Goal: Information Seeking & Learning: Learn about a topic

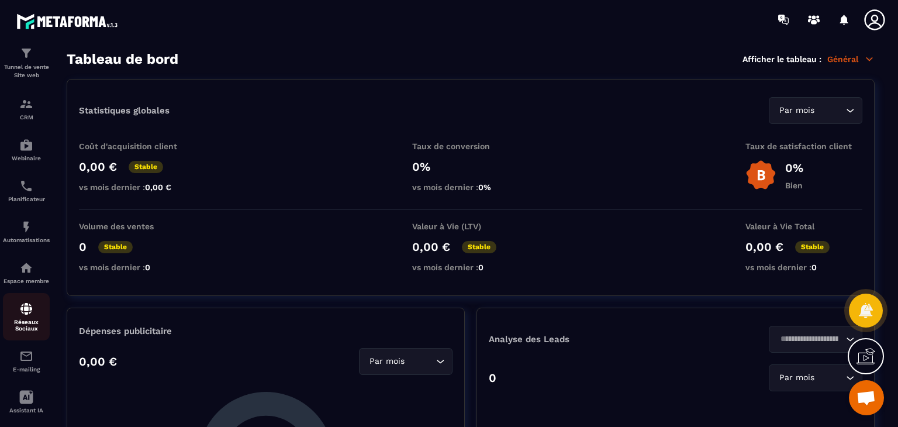
scroll to position [113, 0]
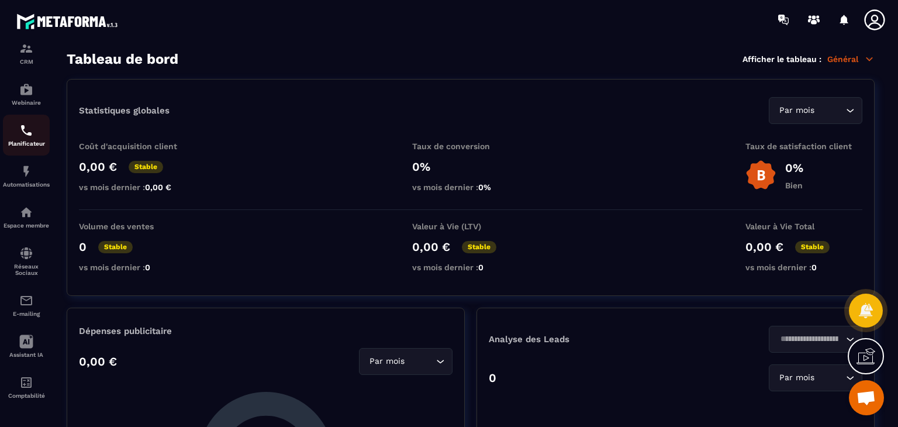
click at [30, 125] on img at bounding box center [26, 130] width 14 height 14
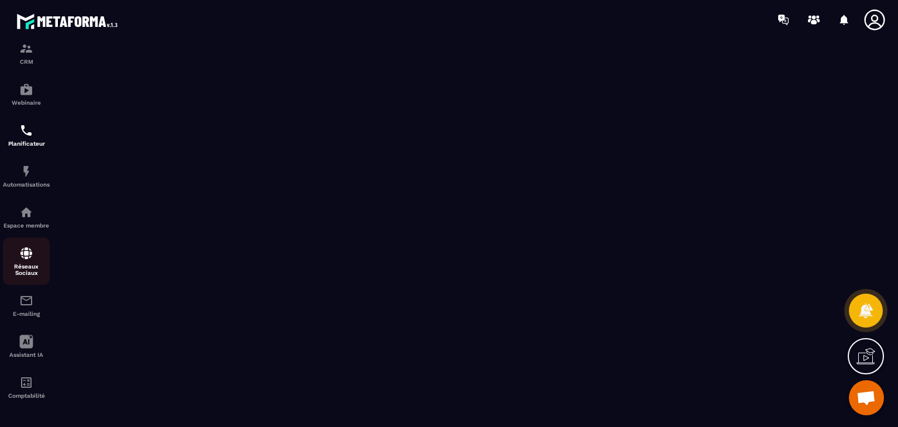
scroll to position [113, 0]
click at [29, 205] on img at bounding box center [26, 212] width 14 height 14
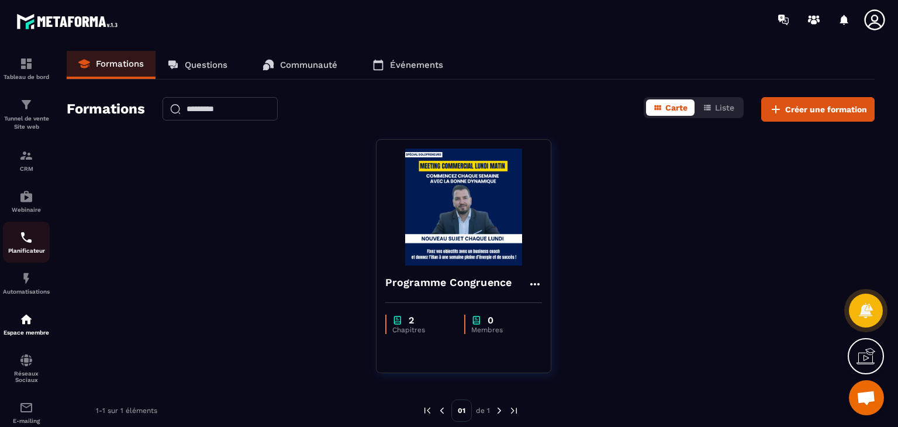
click at [16, 251] on p "Planificateur" at bounding box center [26, 250] width 47 height 6
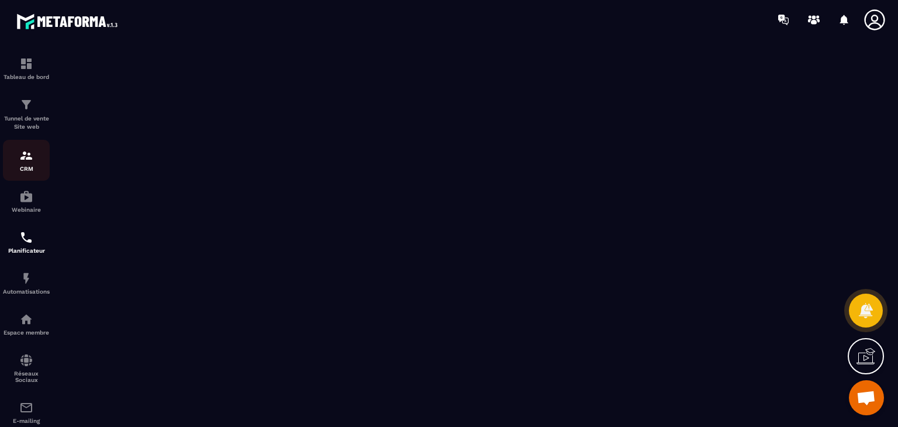
click at [26, 170] on p "CRM" at bounding box center [26, 168] width 47 height 6
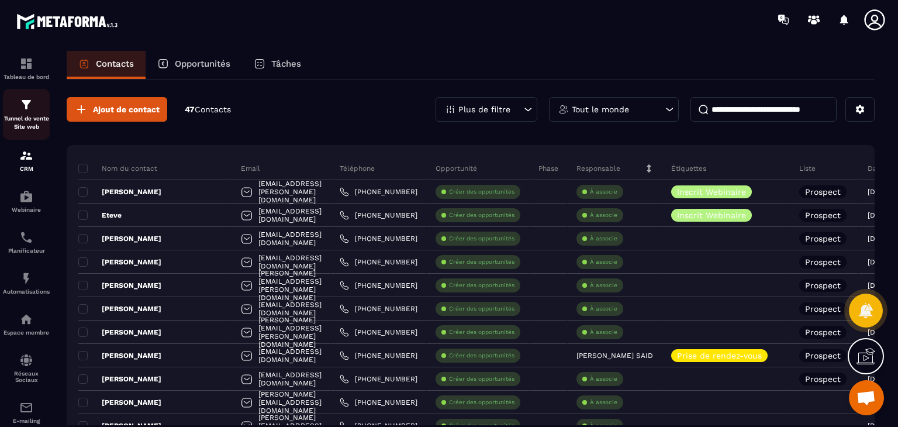
click at [32, 116] on p "Tunnel de vente Site web" at bounding box center [26, 123] width 47 height 16
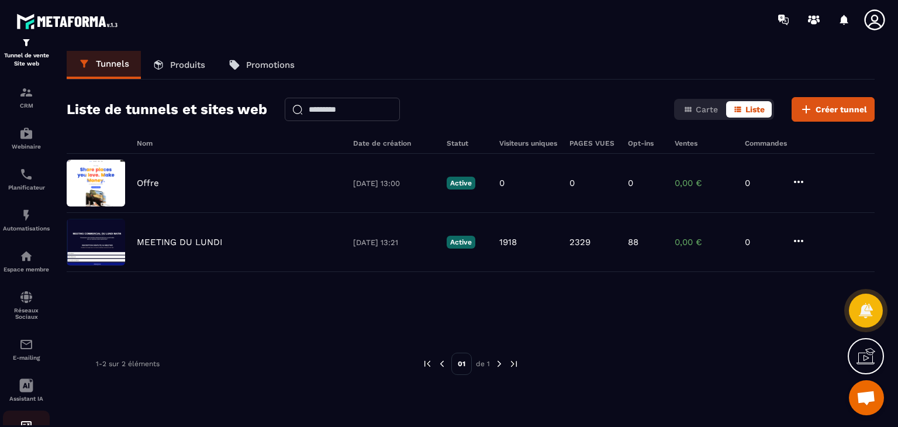
scroll to position [113, 0]
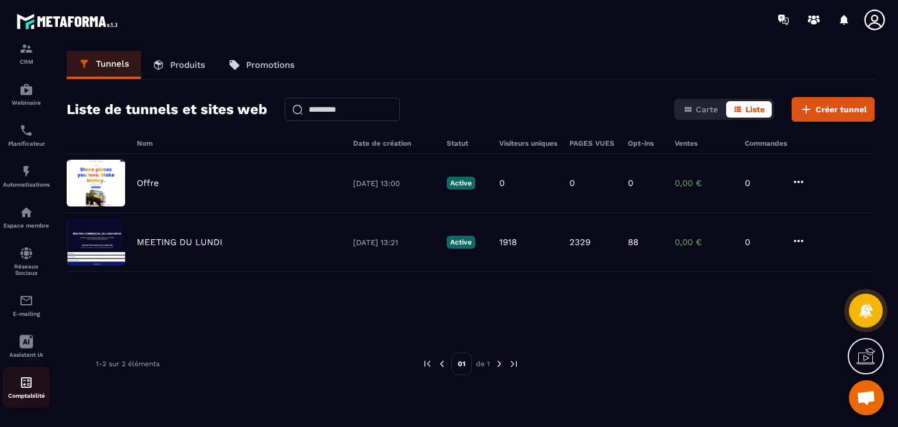
click at [27, 377] on img at bounding box center [26, 382] width 14 height 14
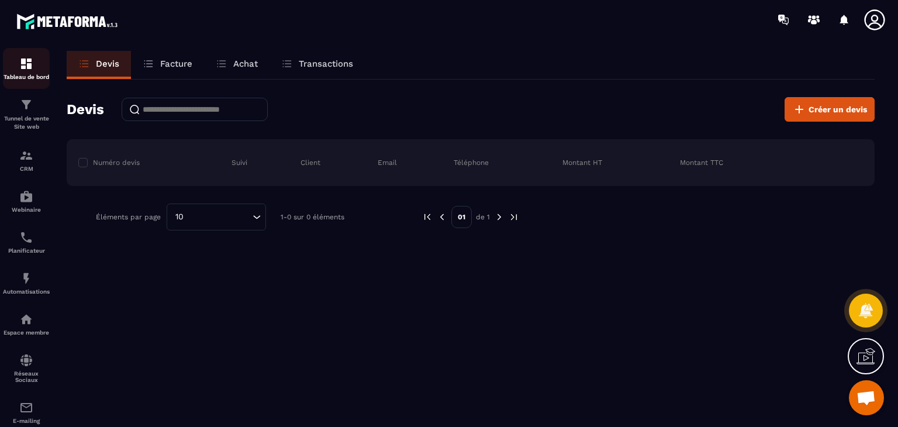
click at [19, 71] on div "Tableau de bord" at bounding box center [26, 68] width 47 height 23
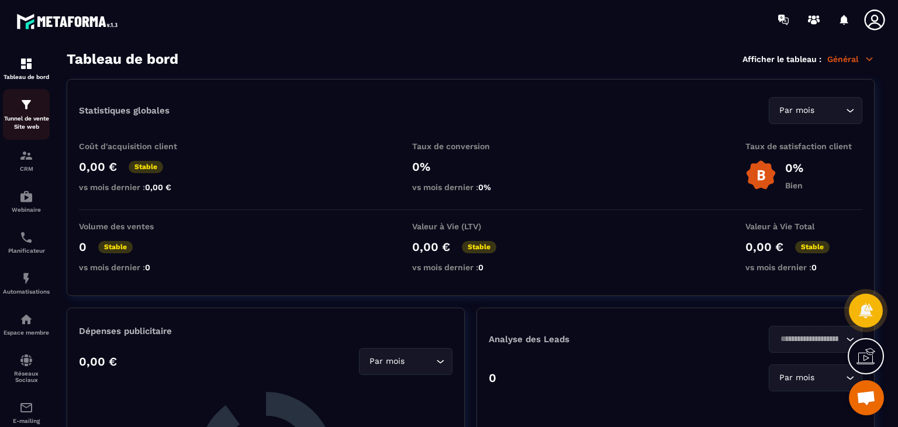
click at [19, 114] on div "Tunnel de vente Site web" at bounding box center [26, 114] width 47 height 33
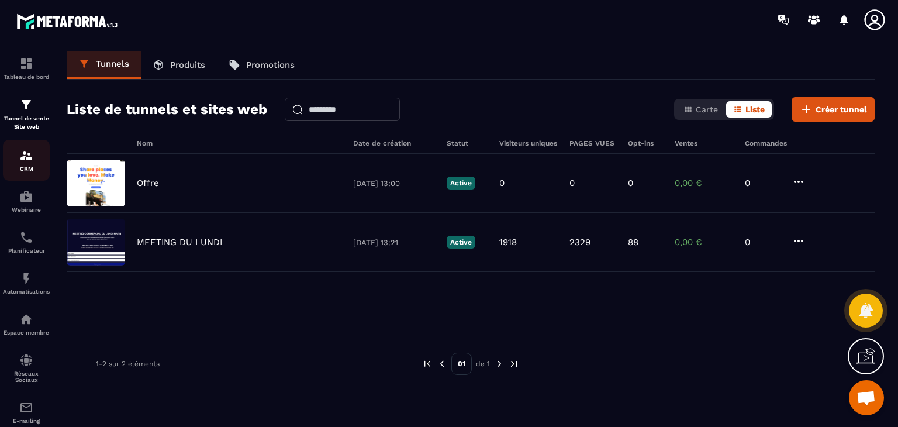
click at [19, 156] on img at bounding box center [26, 156] width 14 height 14
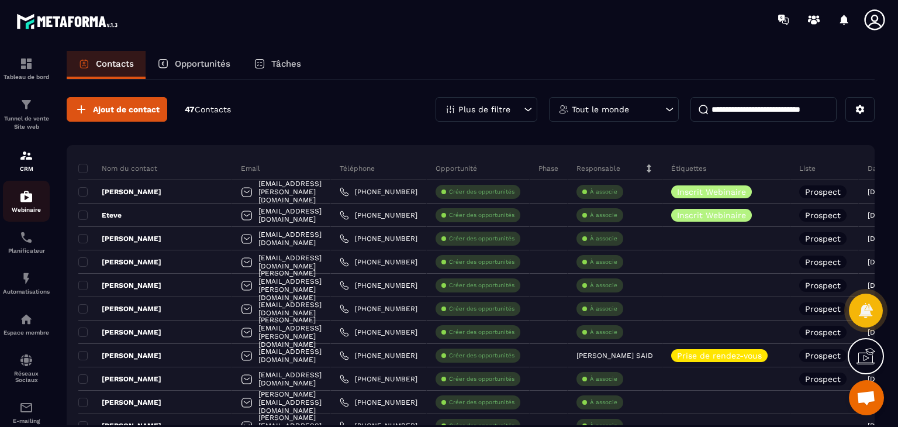
click at [28, 212] on p "Webinaire" at bounding box center [26, 209] width 47 height 6
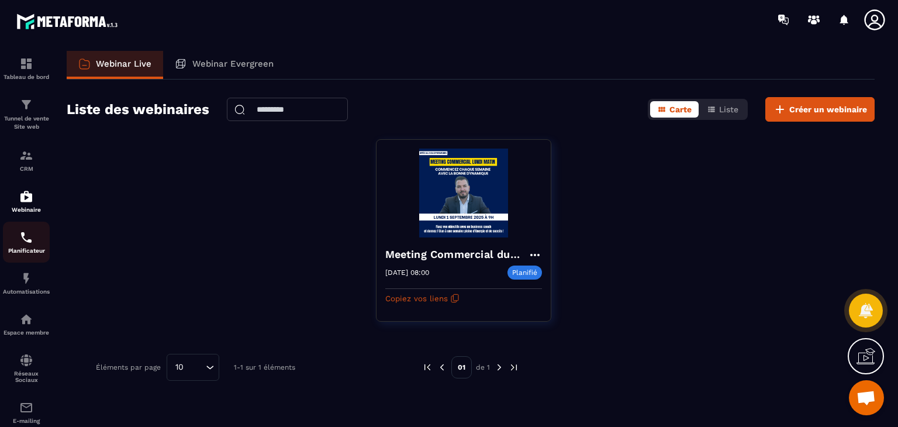
click at [27, 244] on img at bounding box center [26, 237] width 14 height 14
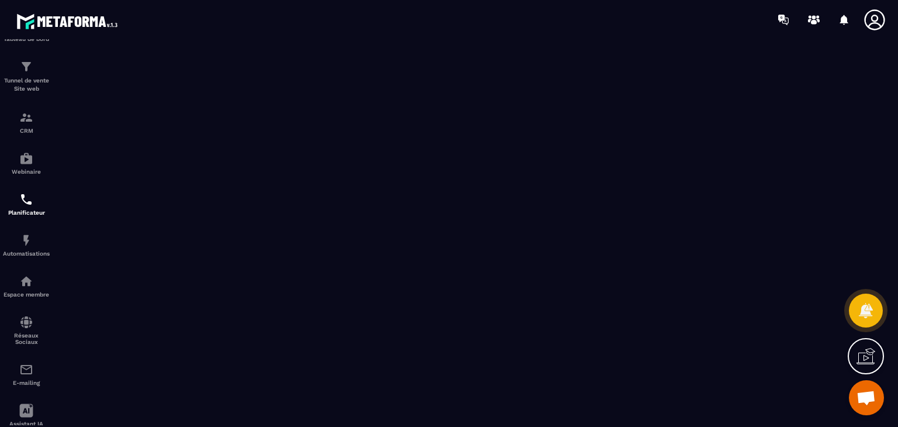
scroll to position [58, 0]
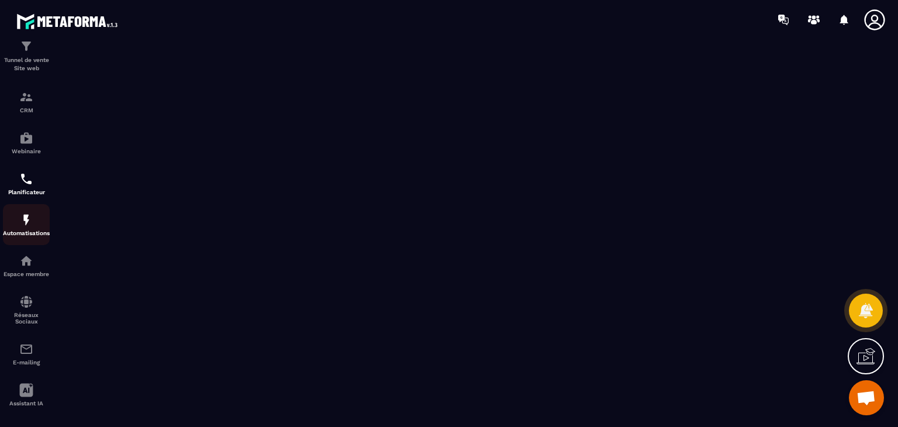
click at [22, 227] on img at bounding box center [26, 220] width 14 height 14
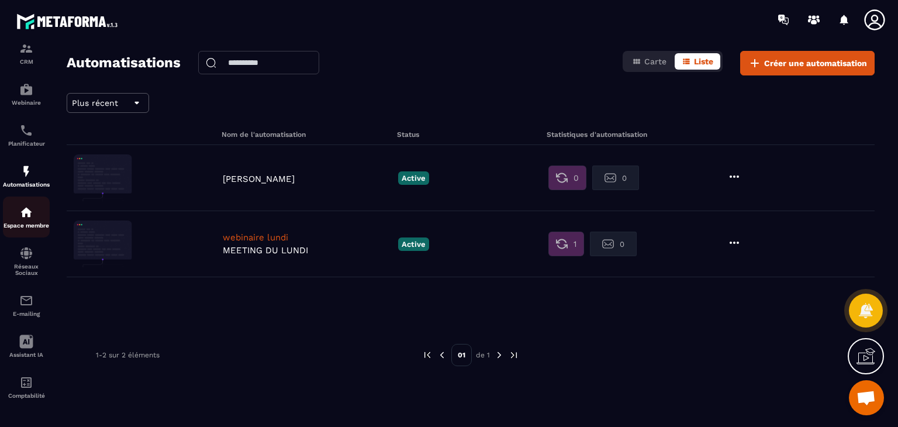
scroll to position [113, 0]
click at [20, 198] on link "Espace membre" at bounding box center [26, 216] width 47 height 41
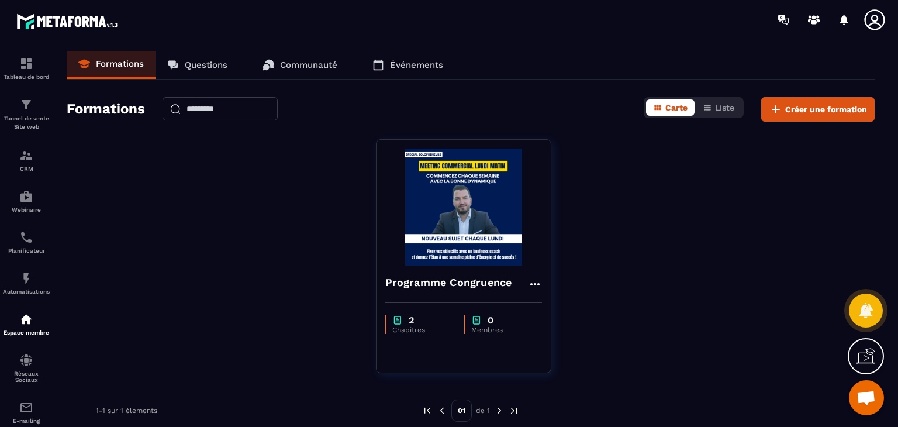
click at [117, 105] on h2 "Formations" at bounding box center [106, 109] width 78 height 25
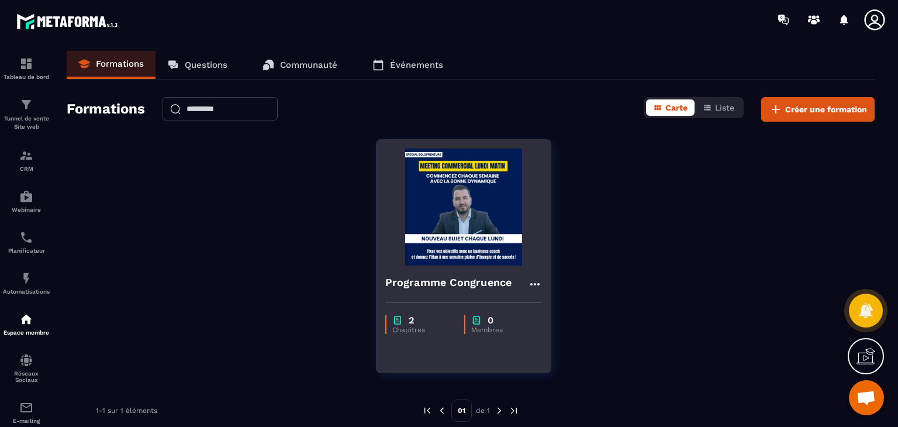
click at [487, 192] on img at bounding box center [463, 207] width 157 height 117
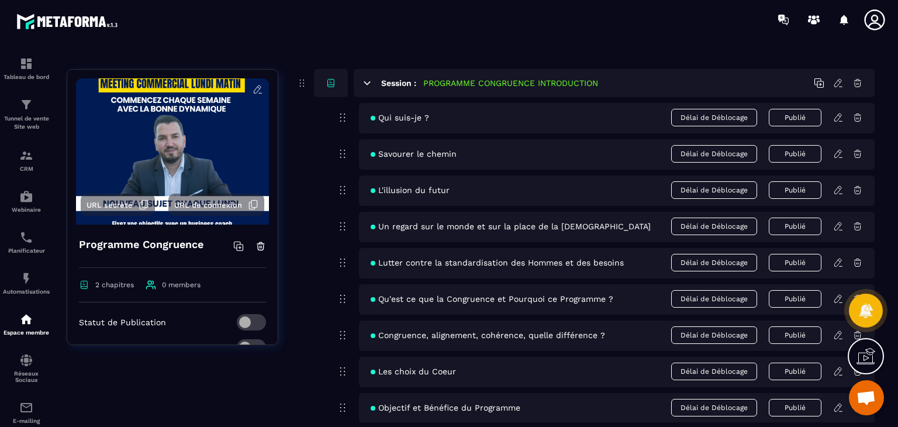
scroll to position [58, 0]
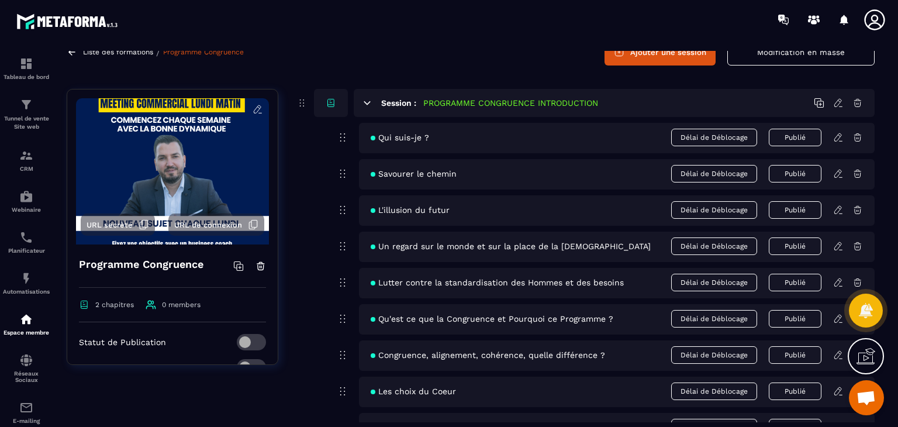
click at [434, 136] on div "Qui suis-je ? Délai de Déblocage Publié" at bounding box center [617, 138] width 516 height 30
click at [836, 138] on icon at bounding box center [838, 137] width 11 height 11
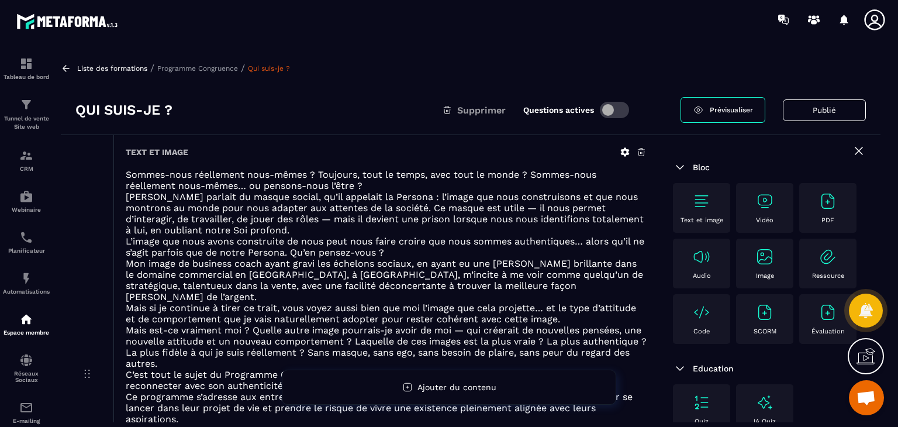
click at [60, 67] on div "Liste des formations / Programme Congruence / Qui suis-je ? Qui suis-je ? Suppr…" at bounding box center [471, 236] width 832 height 371
click at [65, 65] on icon at bounding box center [66, 68] width 7 height 6
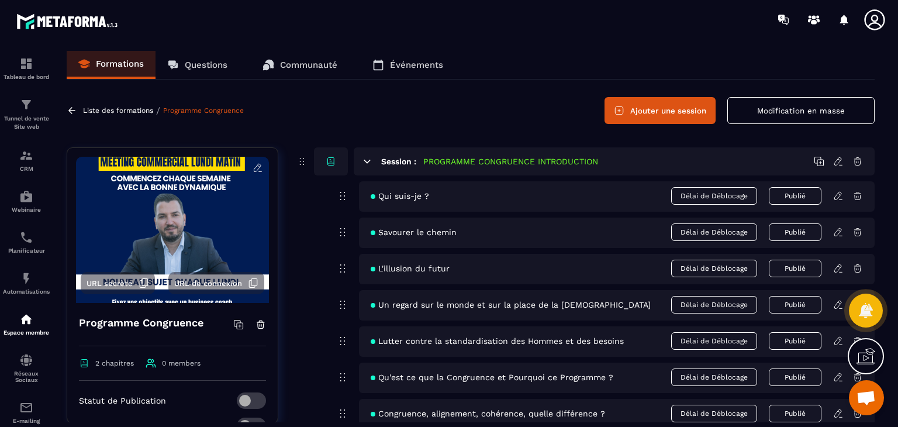
click at [840, 233] on icon at bounding box center [838, 232] width 11 height 11
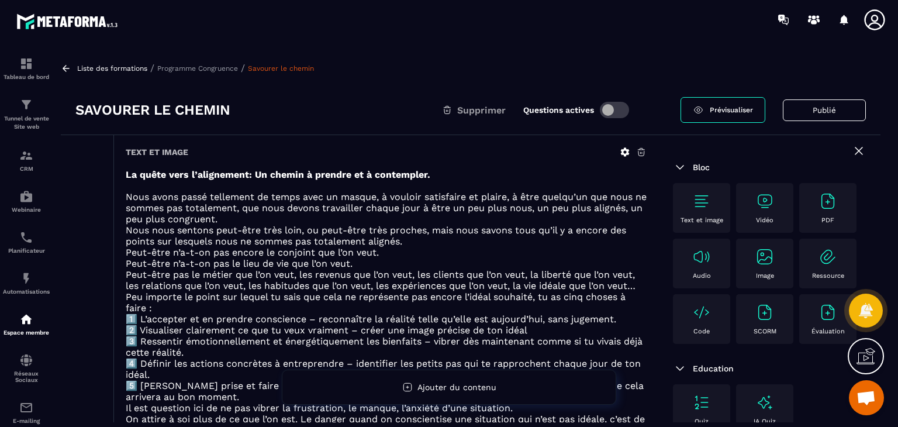
click at [68, 67] on icon at bounding box center [66, 68] width 11 height 11
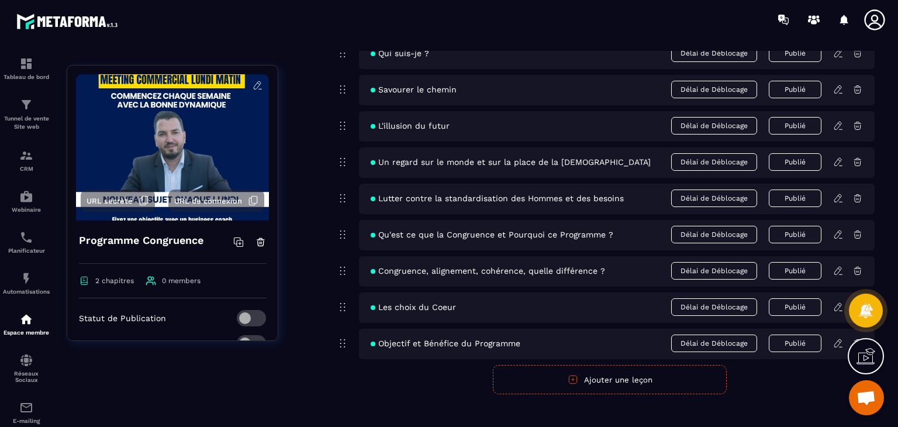
scroll to position [13, 0]
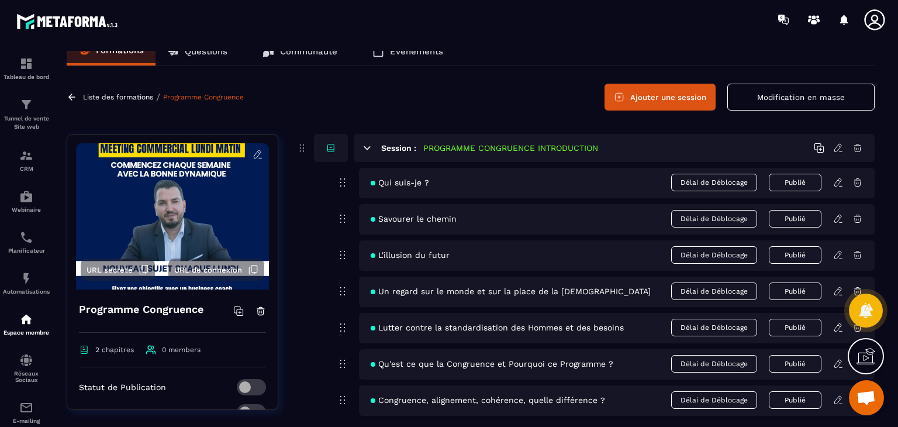
click at [369, 148] on icon at bounding box center [367, 148] width 11 height 11
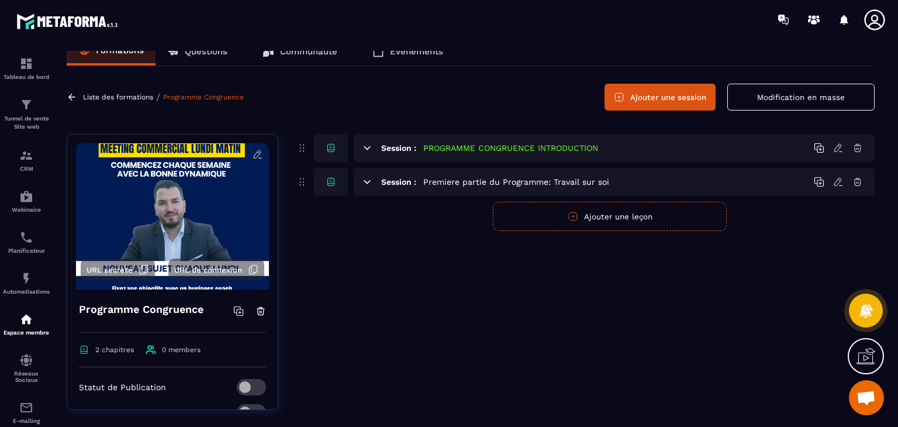
click at [371, 182] on icon at bounding box center [367, 182] width 11 height 11
click at [367, 178] on icon at bounding box center [367, 182] width 11 height 11
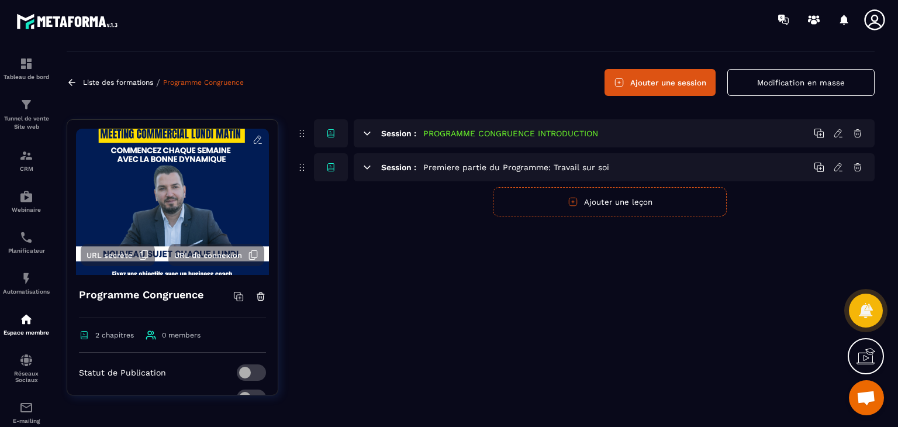
scroll to position [30, 0]
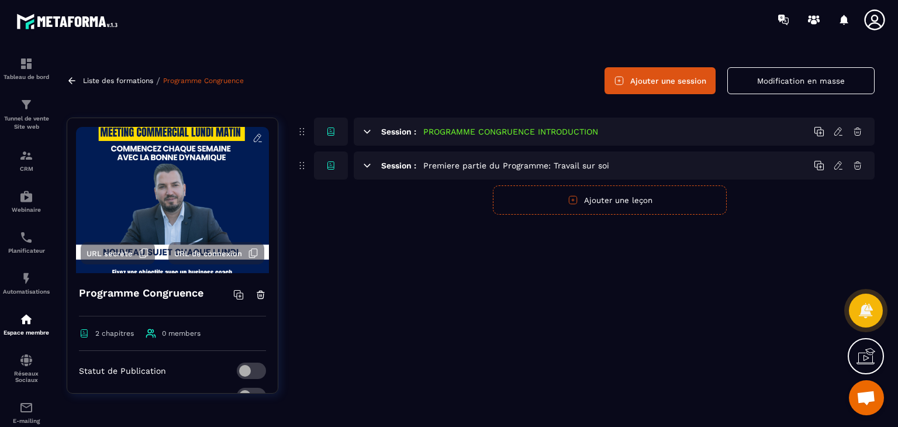
click at [367, 132] on icon at bounding box center [367, 131] width 6 height 3
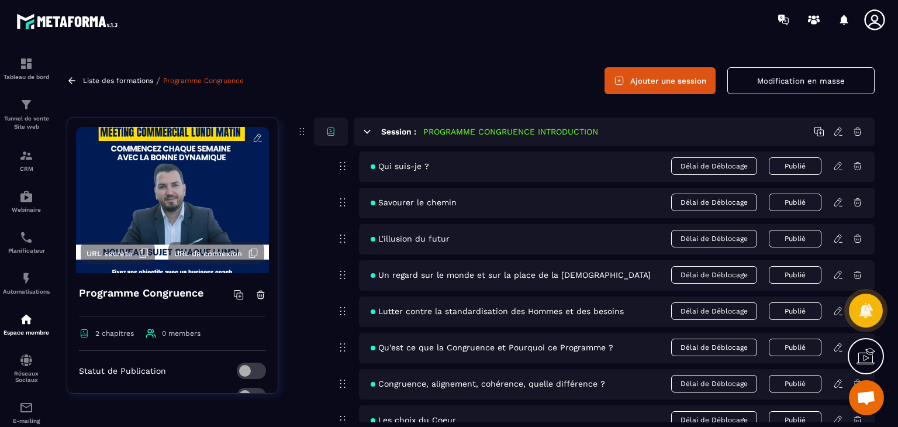
click at [504, 170] on div "Qui suis-je ? Délai de Déblocage Publié" at bounding box center [617, 166] width 516 height 30
click at [837, 170] on icon at bounding box center [838, 166] width 11 height 11
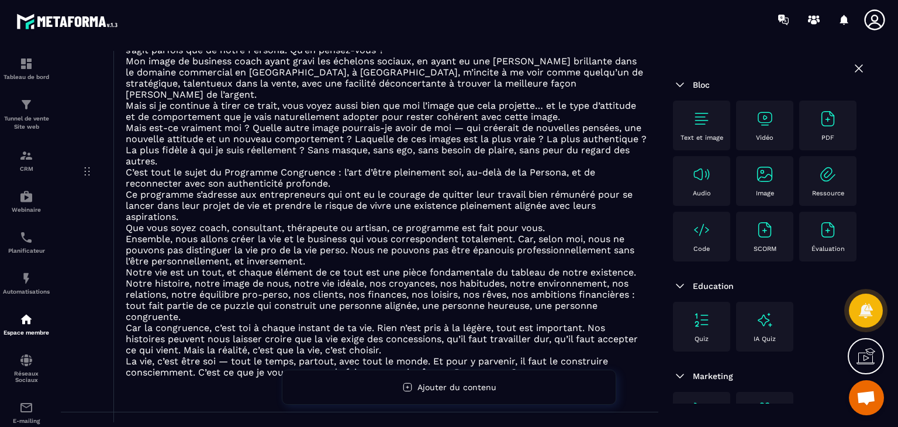
scroll to position [27, 0]
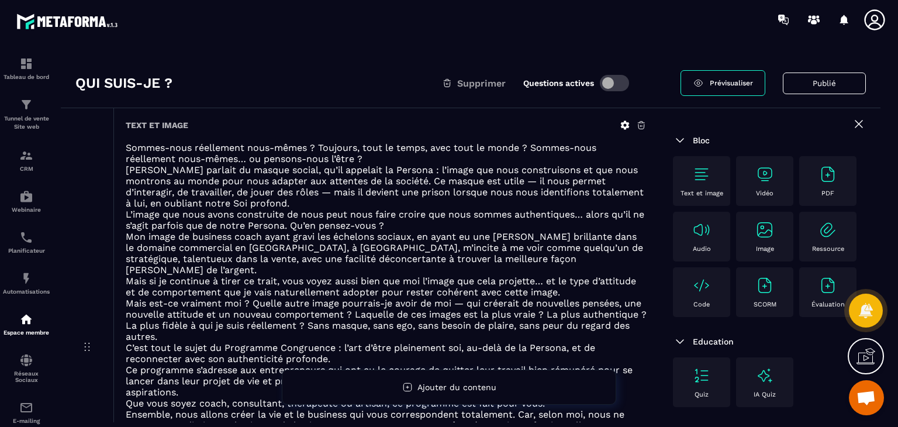
click at [315, 190] on span "[PERSON_NAME] parlait du masque social, qu’il appelait la Persona : l’image que…" at bounding box center [385, 186] width 518 height 44
click at [177, 180] on span "[PERSON_NAME] parlait du masque social, qu’il appelait la Persona : l’image que…" at bounding box center [385, 186] width 518 height 44
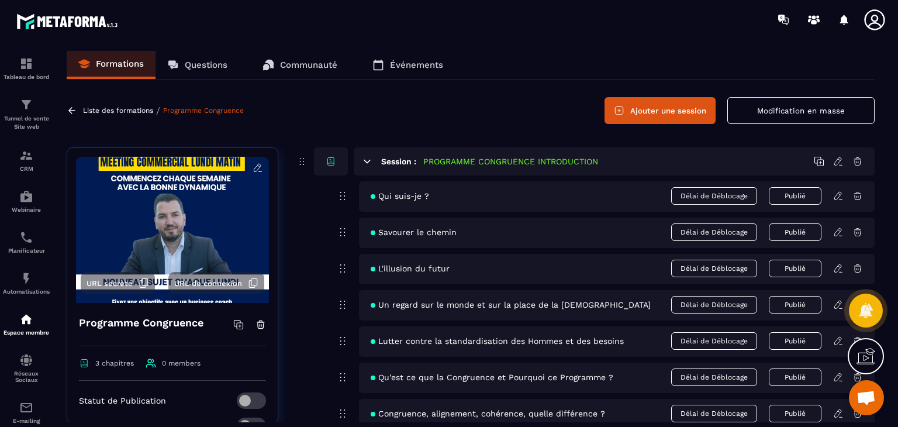
click at [73, 110] on icon at bounding box center [71, 110] width 7 height 6
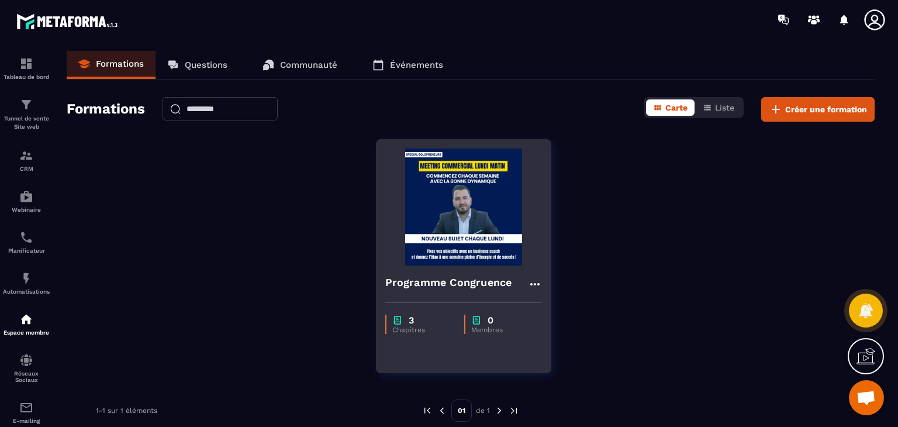
click at [475, 216] on img at bounding box center [463, 207] width 157 height 117
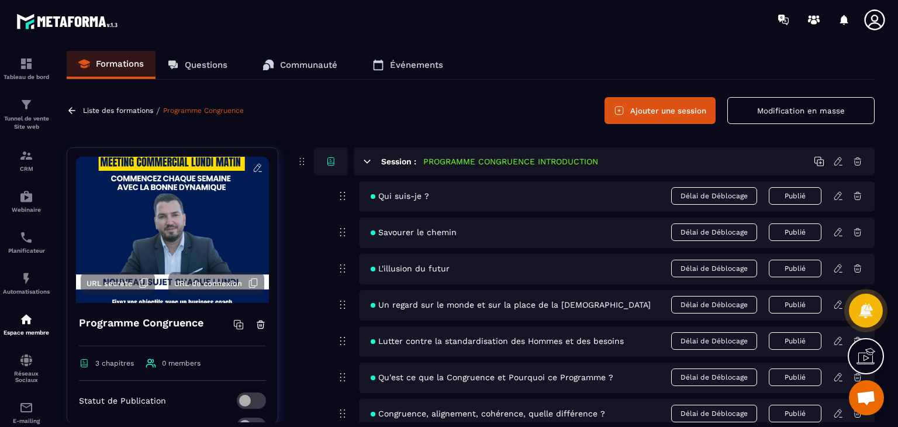
scroll to position [117, 0]
